Goal: Information Seeking & Learning: Learn about a topic

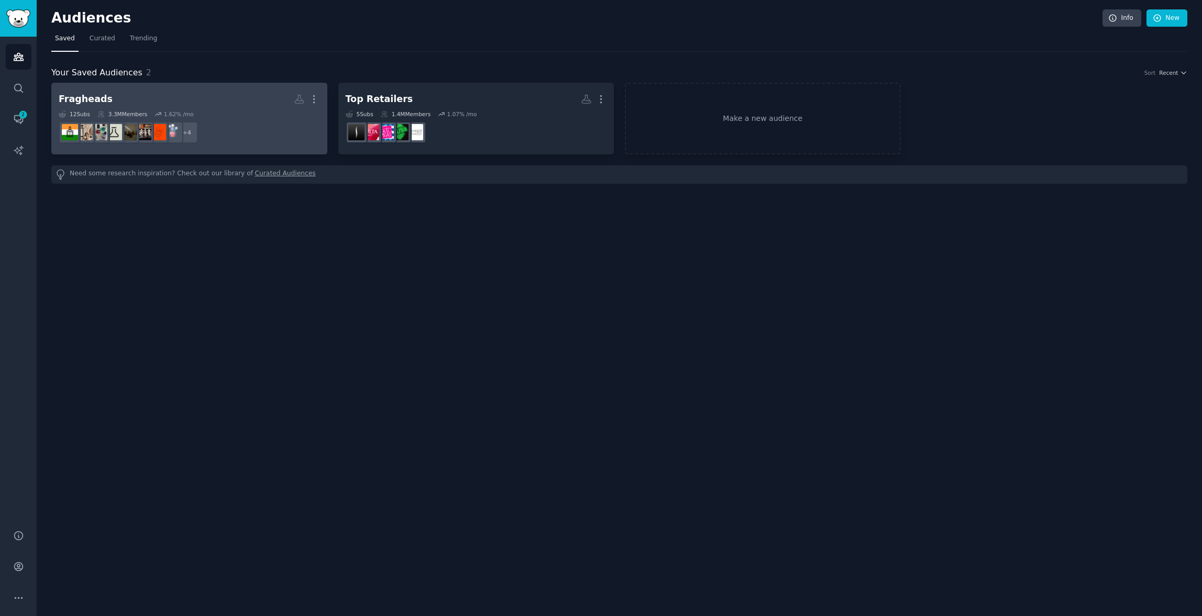
click at [218, 128] on dd "r/perfumesthatfeellike + 4" at bounding box center [189, 132] width 261 height 29
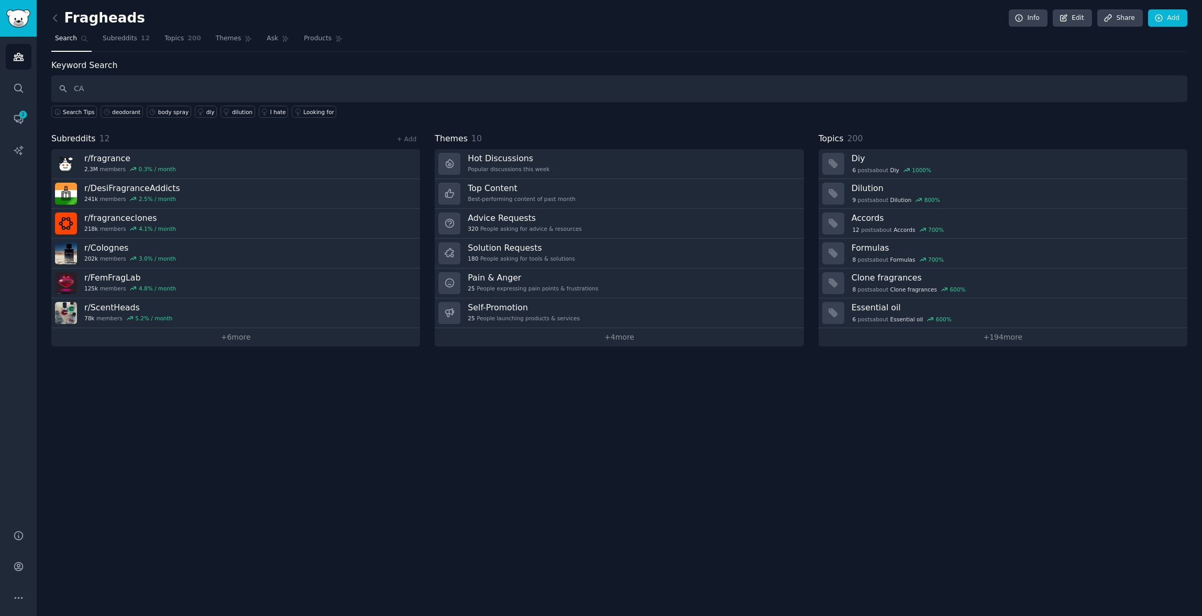
type input "C"
type input "car scent"
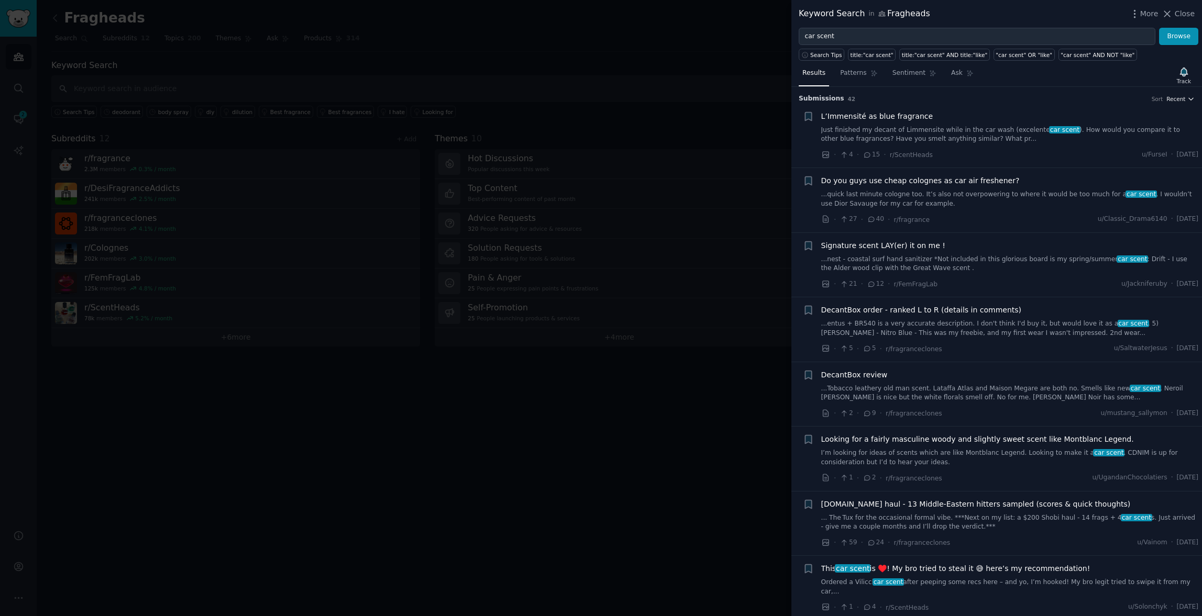
click at [1173, 97] on span "Recent" at bounding box center [1175, 98] width 19 height 7
click at [1119, 133] on p "Upvotes" at bounding box center [1125, 137] width 26 height 9
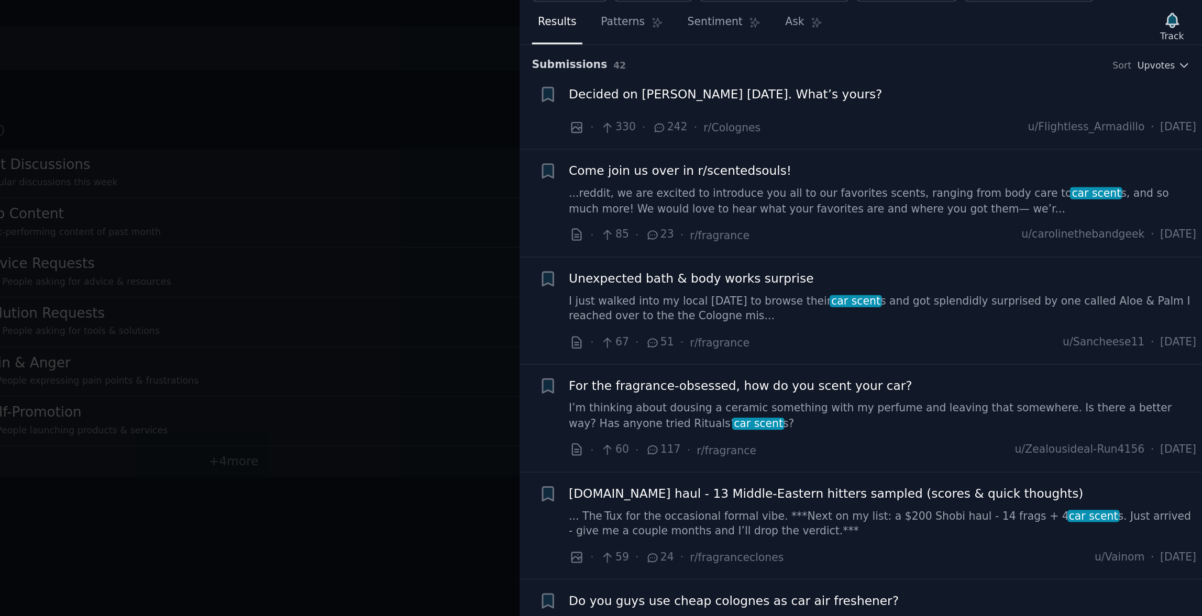
click at [939, 175] on link "...reddit, we are excited to introduce you all to our favorites scents, ranging…" at bounding box center [1010, 181] width 378 height 18
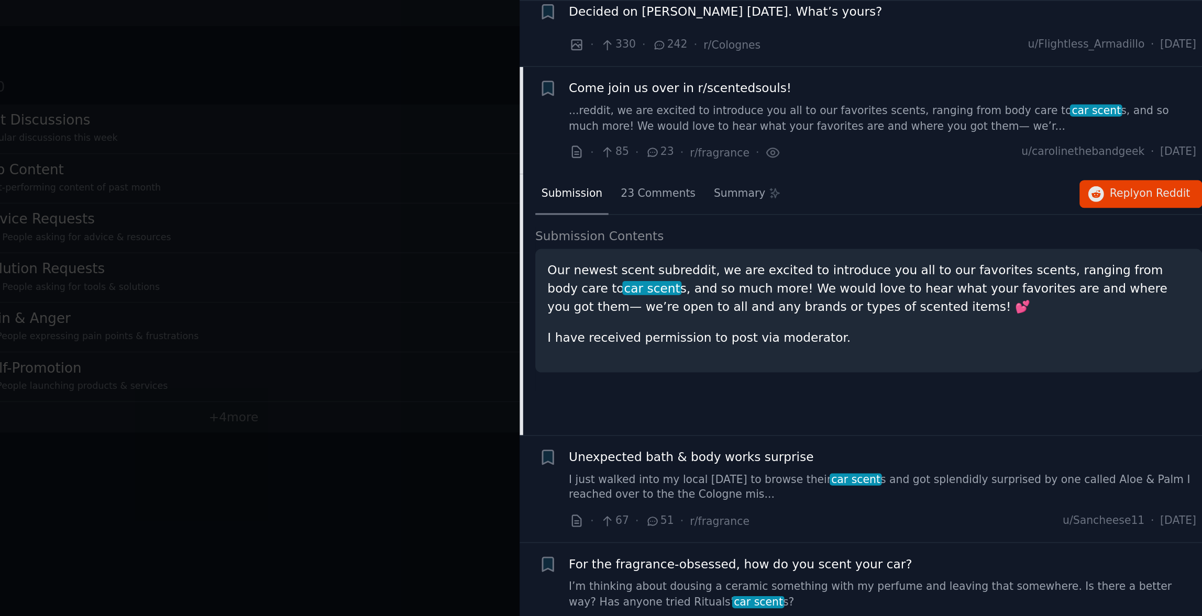
scroll to position [23, 0]
click at [864, 206] on span "23 Comments" at bounding box center [874, 203] width 45 height 9
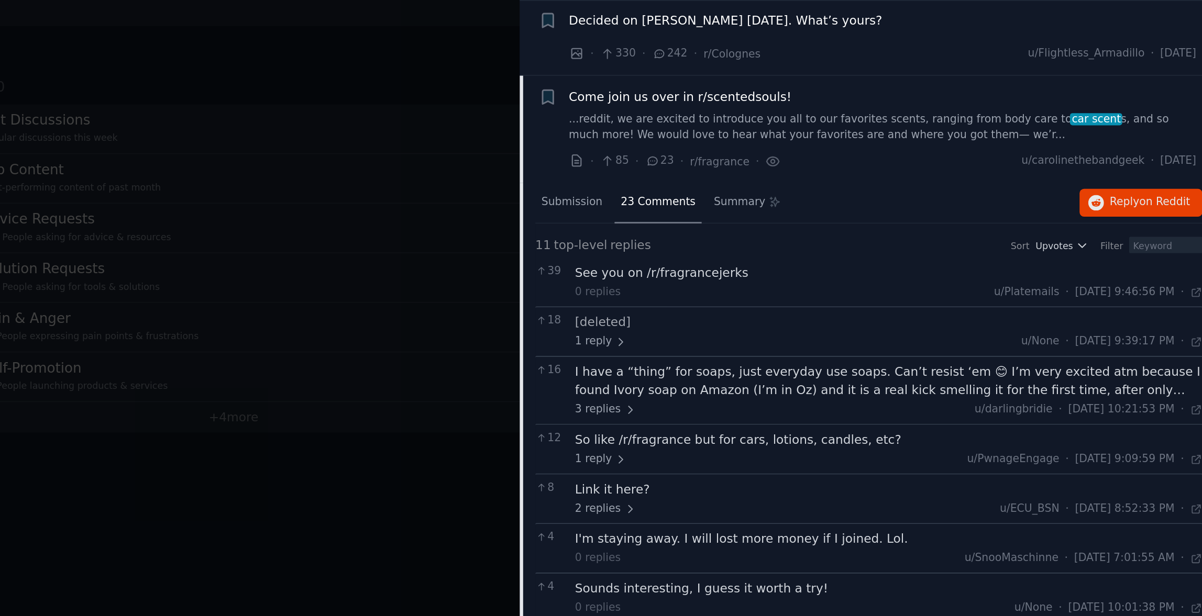
scroll to position [0, 0]
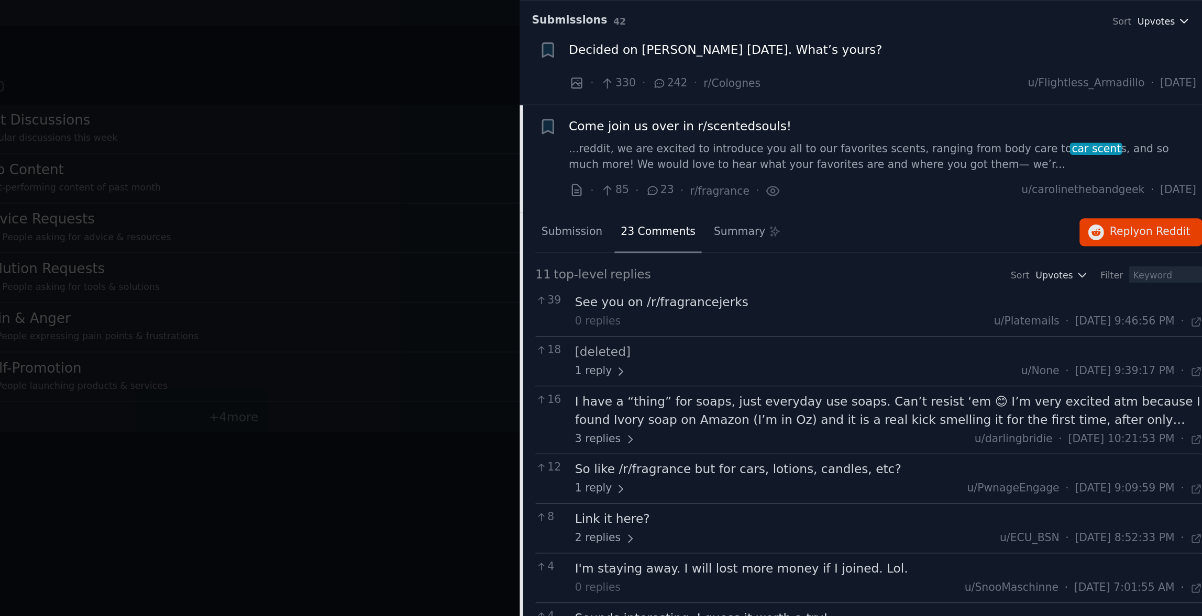
click at [1175, 101] on span "Upvotes" at bounding box center [1174, 98] width 23 height 7
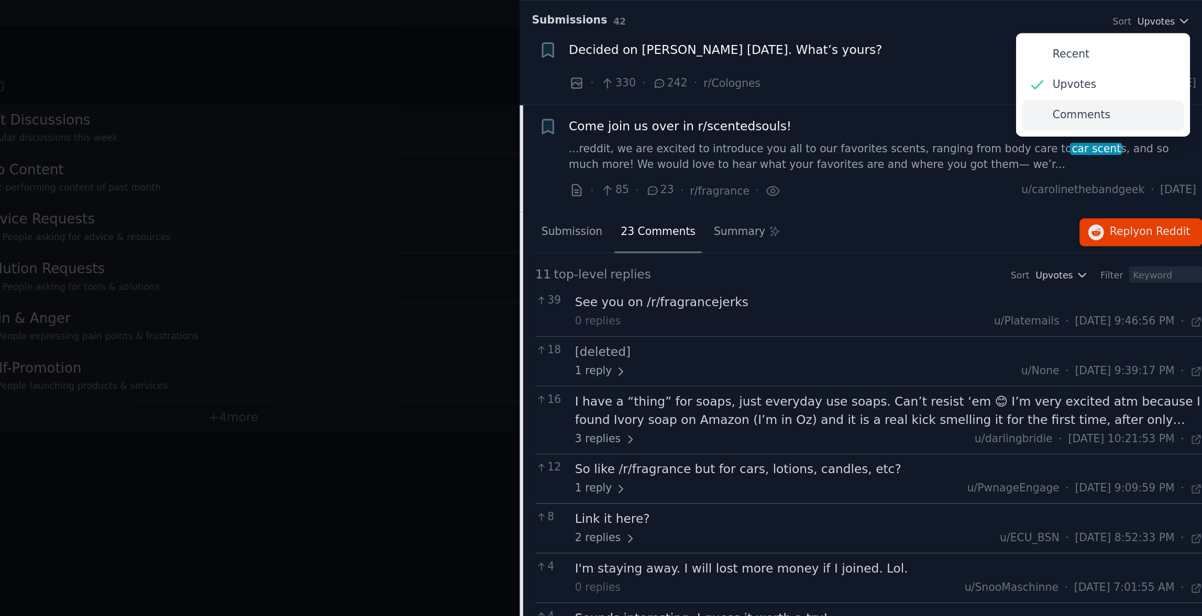
click at [1126, 158] on p "Comments" at bounding box center [1129, 155] width 35 height 9
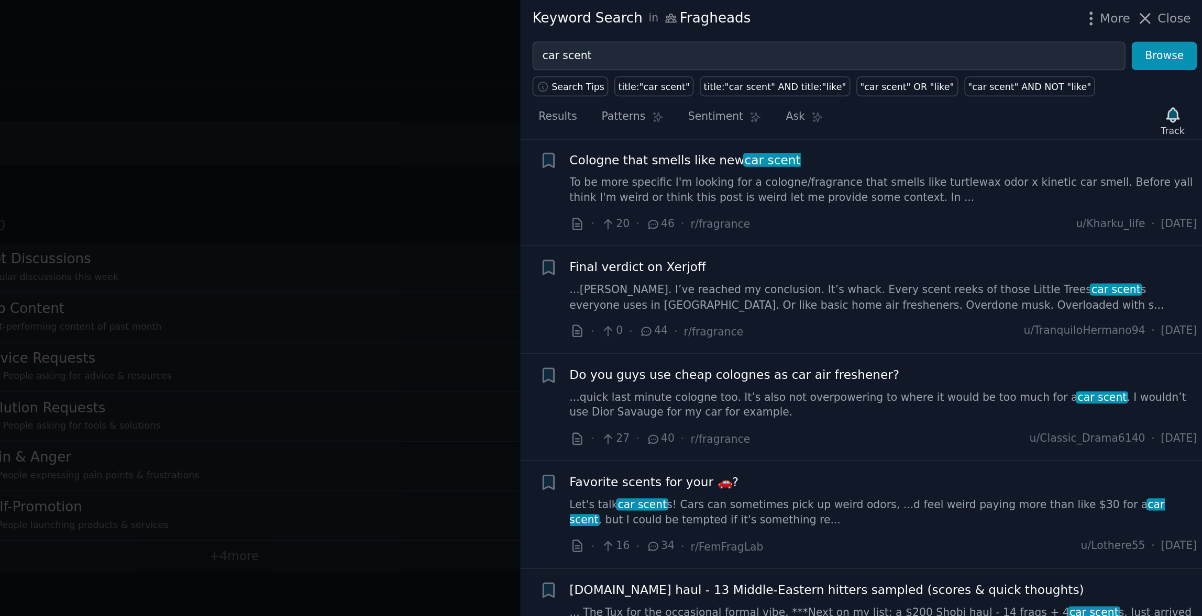
scroll to position [260, 0]
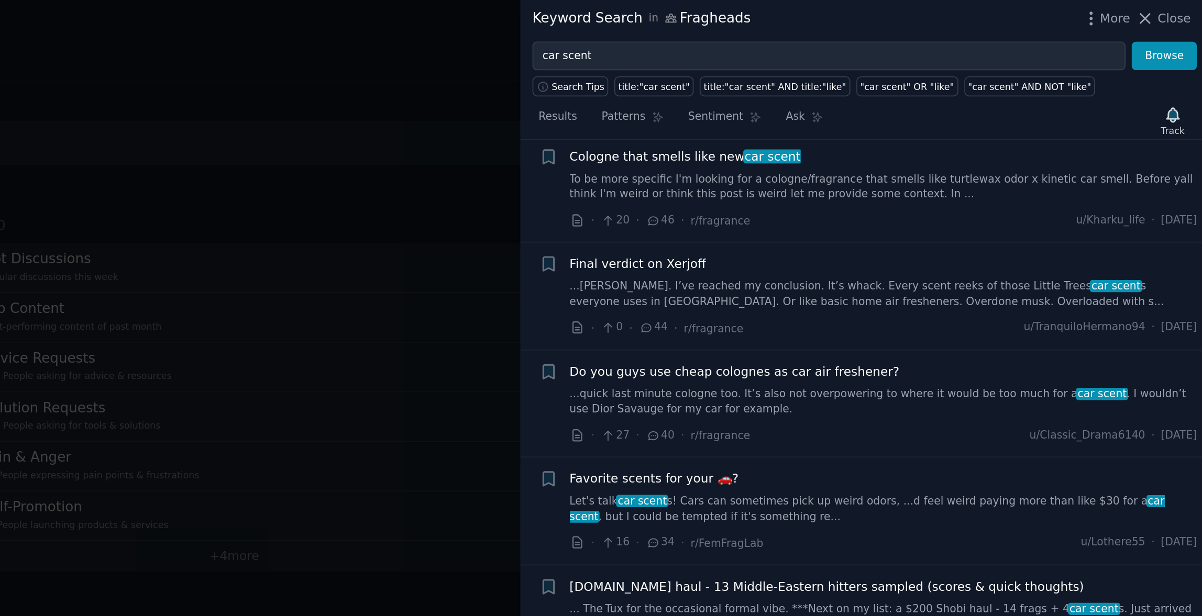
click at [862, 159] on span "Final verdict on Xerjoff" at bounding box center [862, 161] width 82 height 11
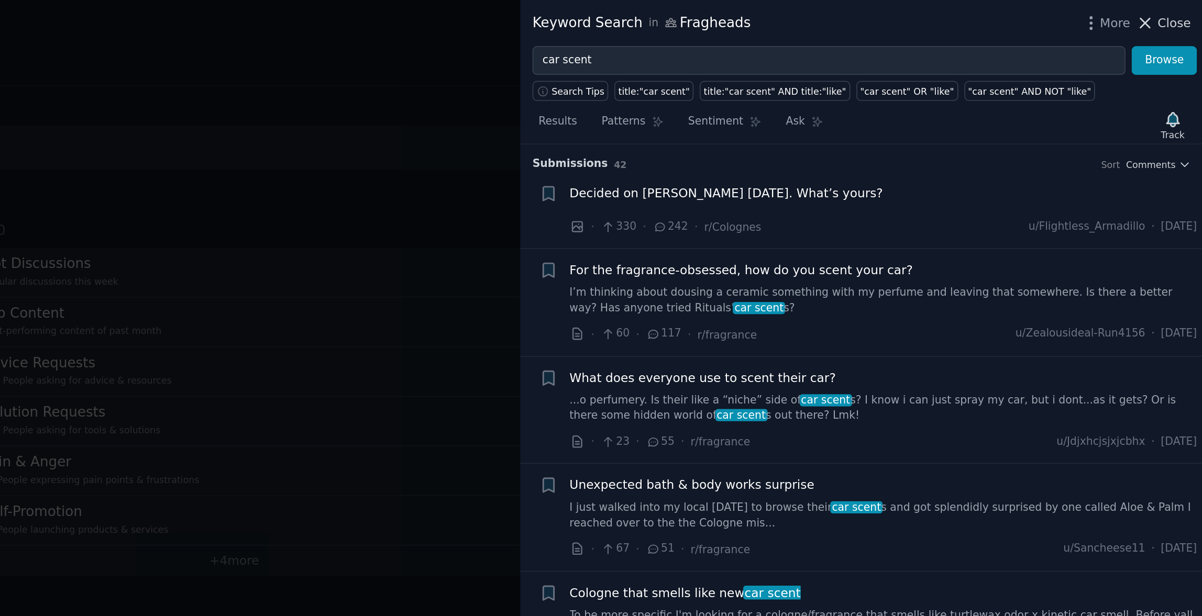
click at [1178, 12] on span "Close" at bounding box center [1185, 13] width 20 height 11
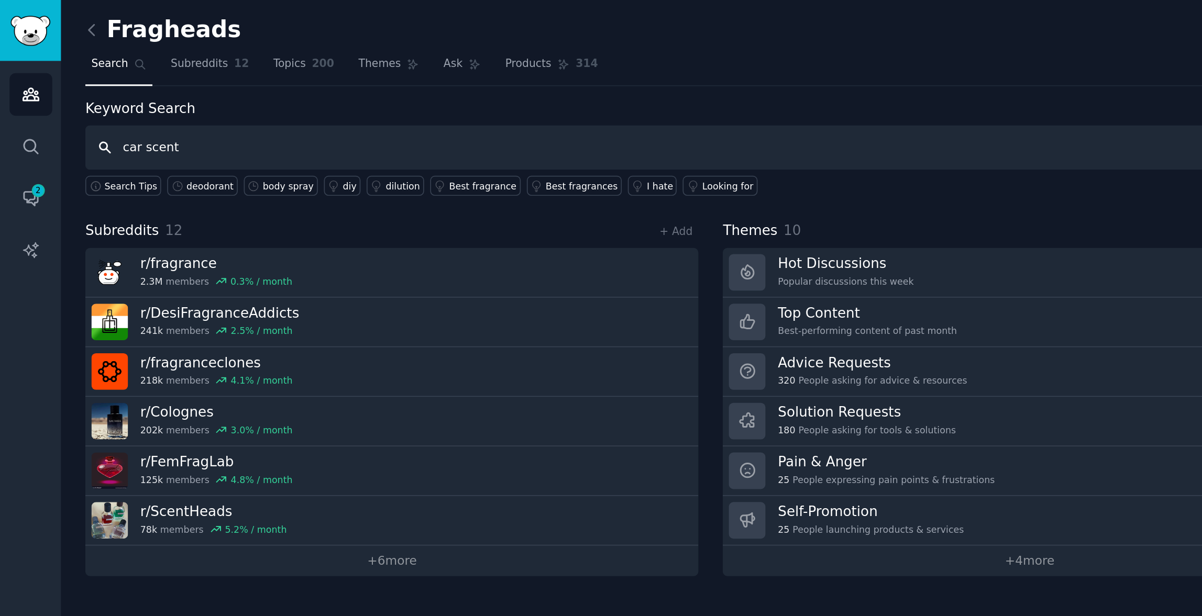
type input "car scent"
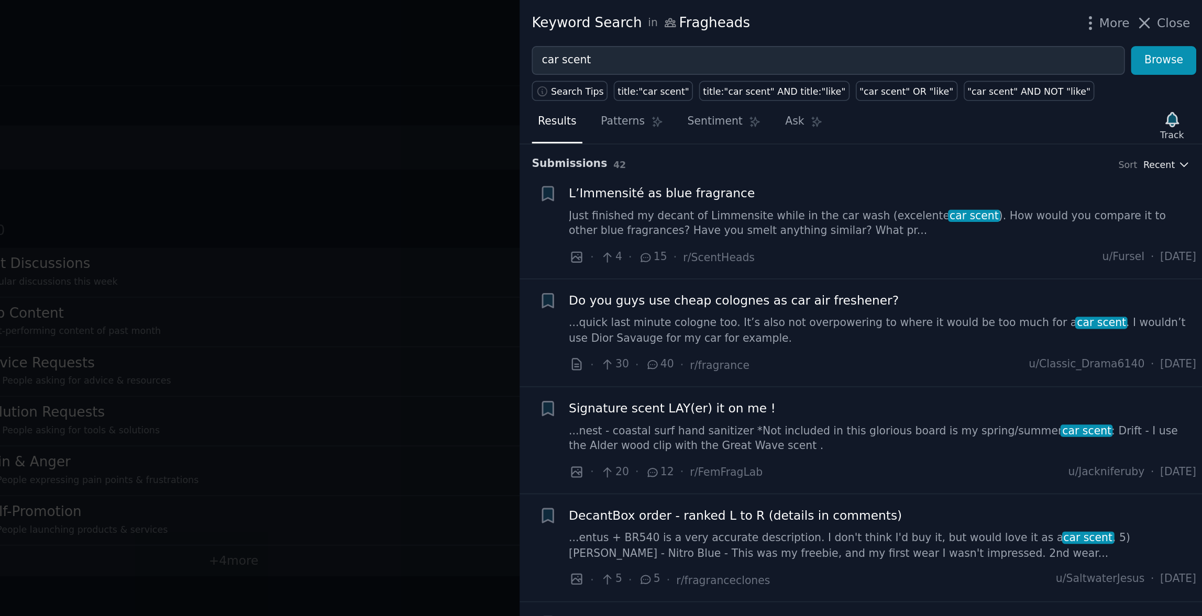
click at [1173, 98] on span "Recent" at bounding box center [1175, 98] width 19 height 7
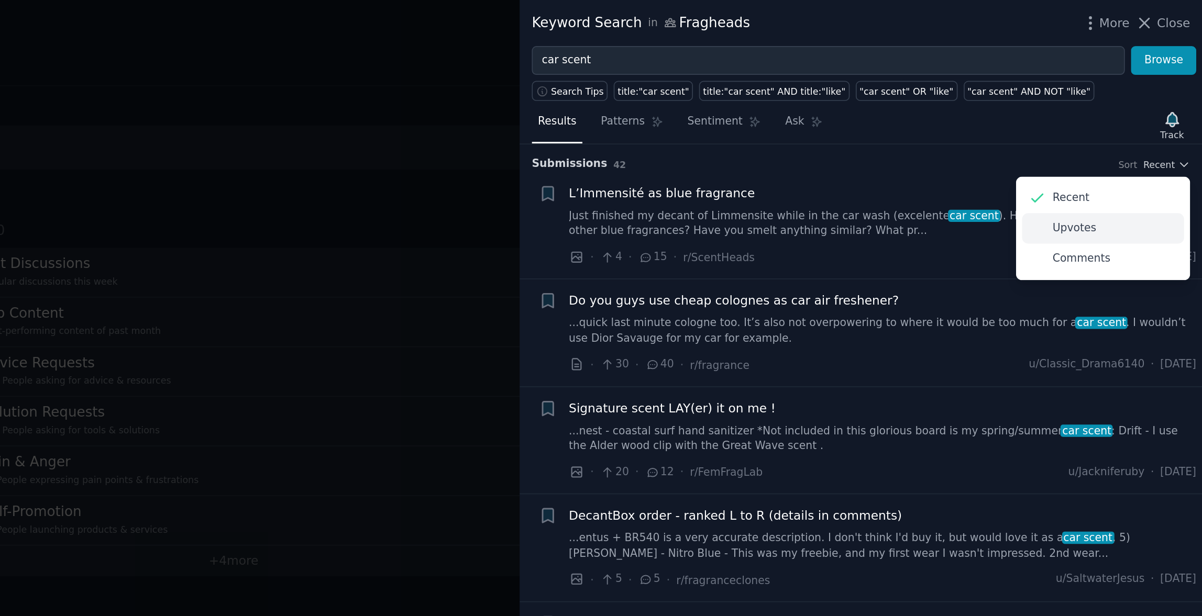
click at [1124, 136] on p "Upvotes" at bounding box center [1125, 137] width 26 height 9
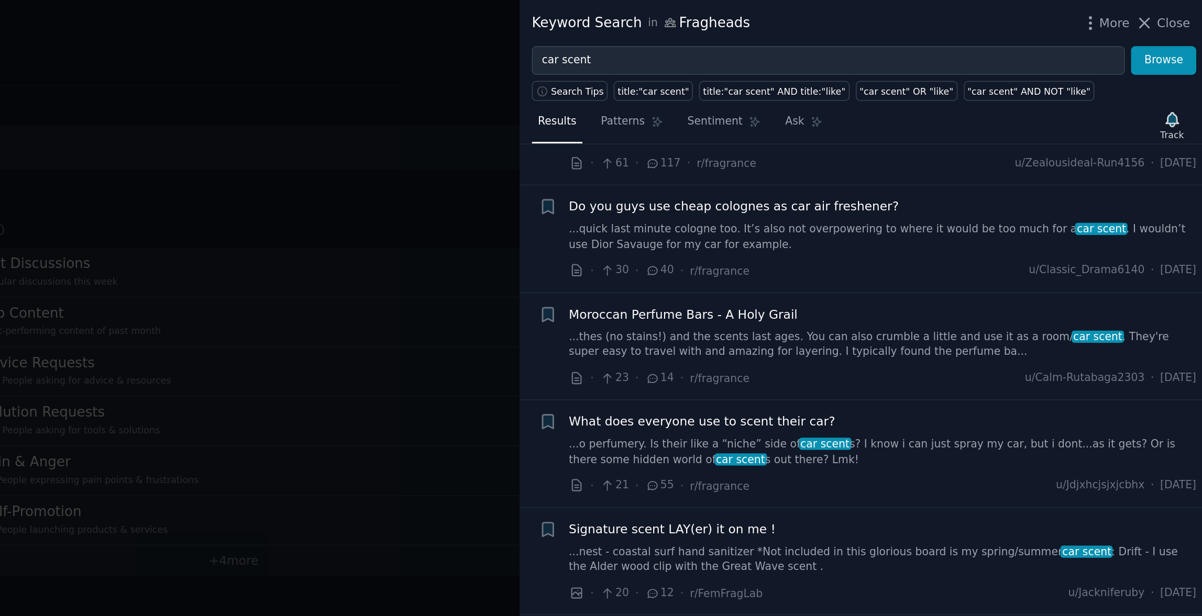
scroll to position [300, 0]
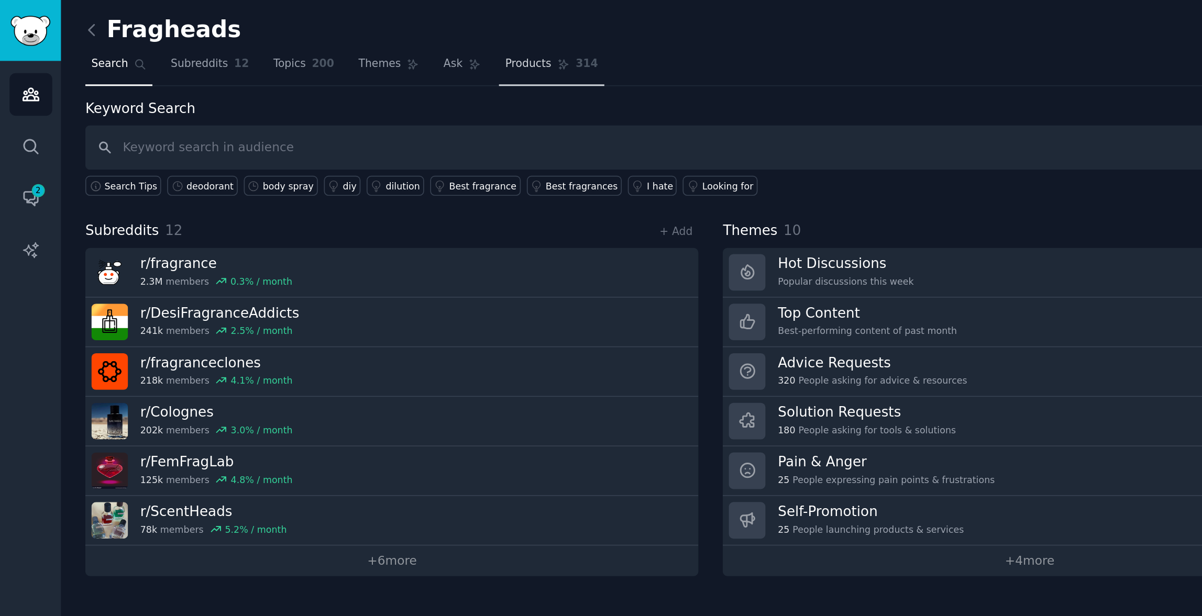
click at [324, 37] on span "Products" at bounding box center [318, 38] width 28 height 9
